Goal: Find specific page/section: Find specific page/section

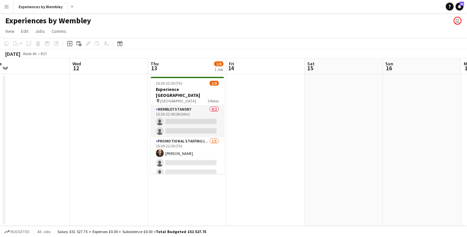
scroll to position [0, 260]
